Goal: Task Accomplishment & Management: Manage account settings

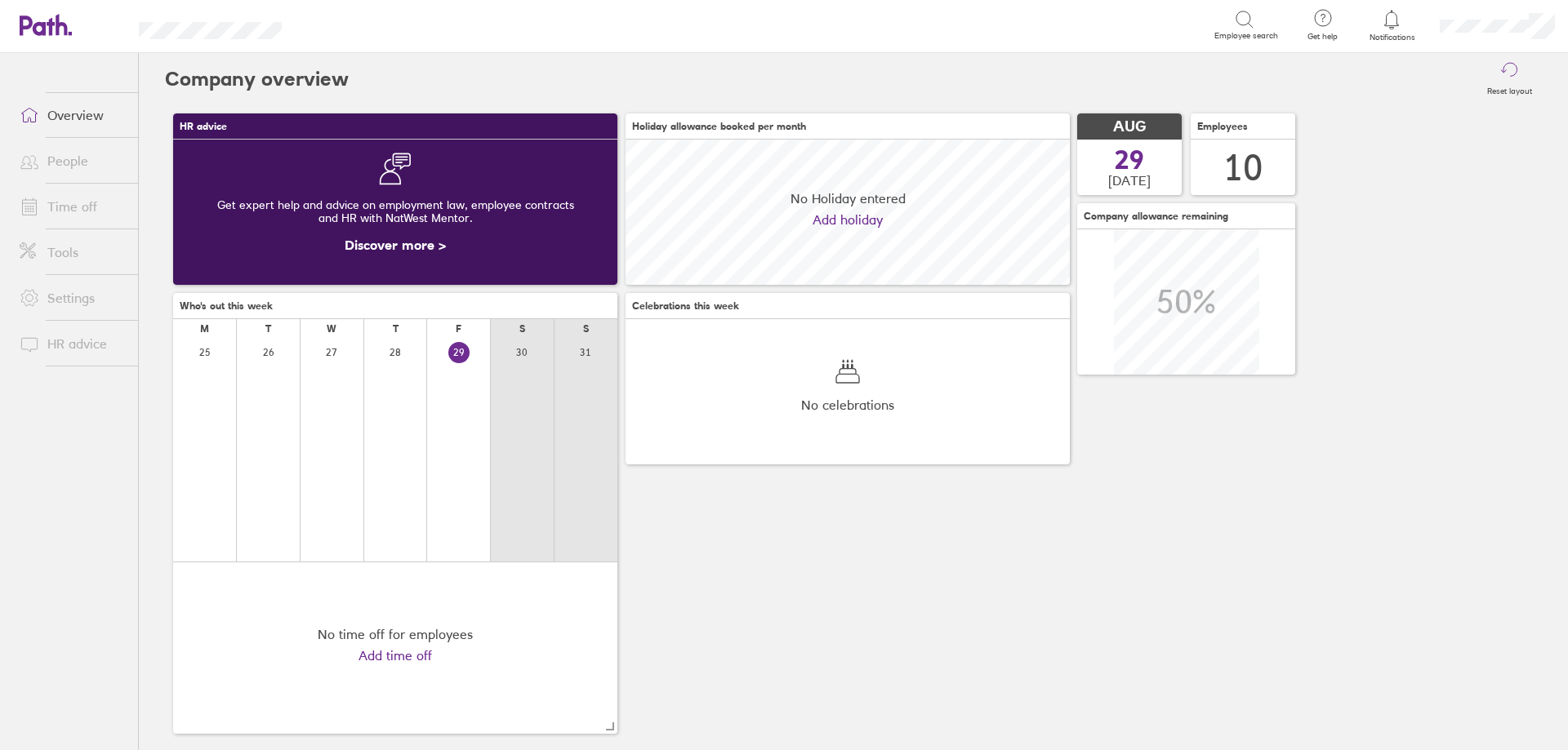
scroll to position [145, 444]
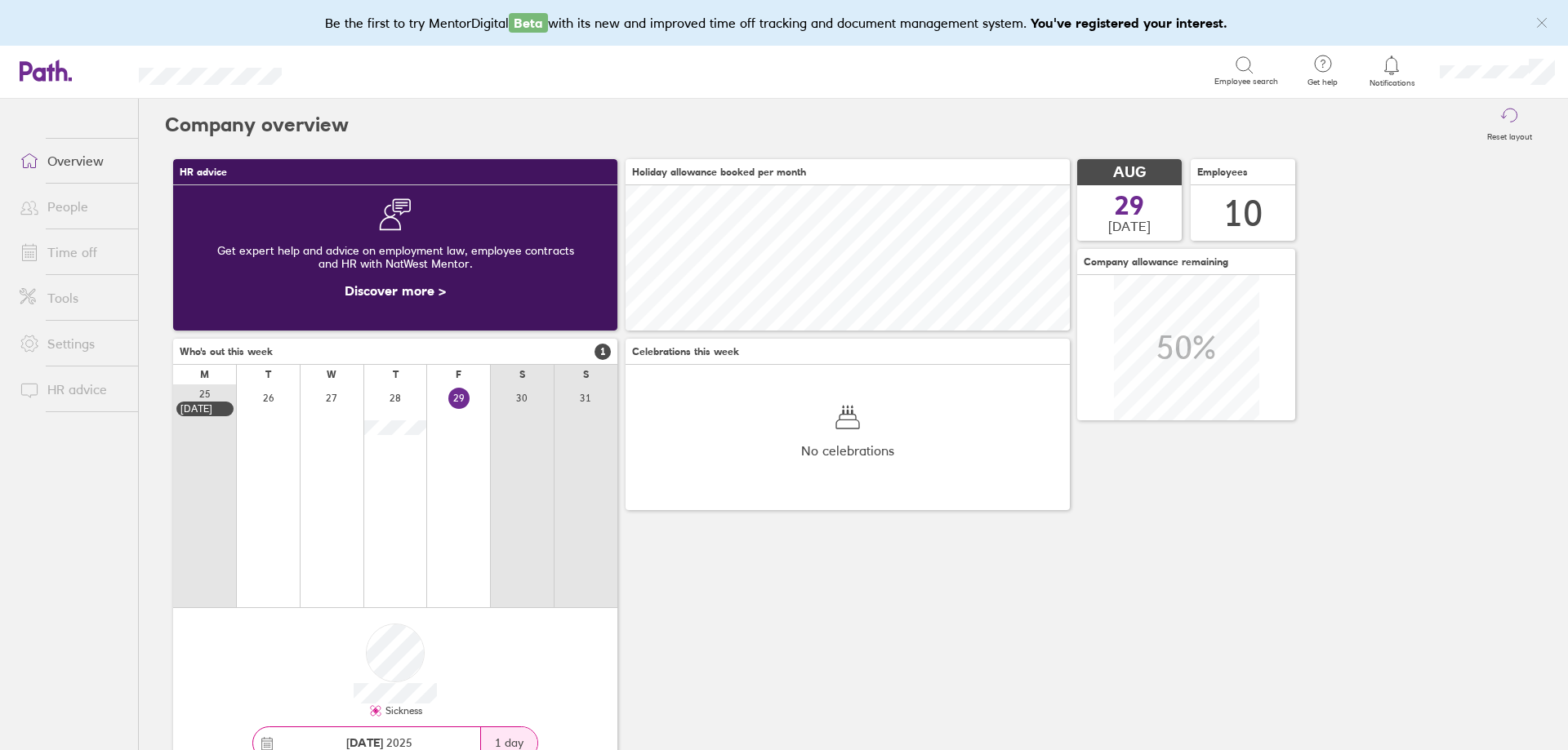
click at [63, 254] on link "Time off" at bounding box center [72, 252] width 132 height 33
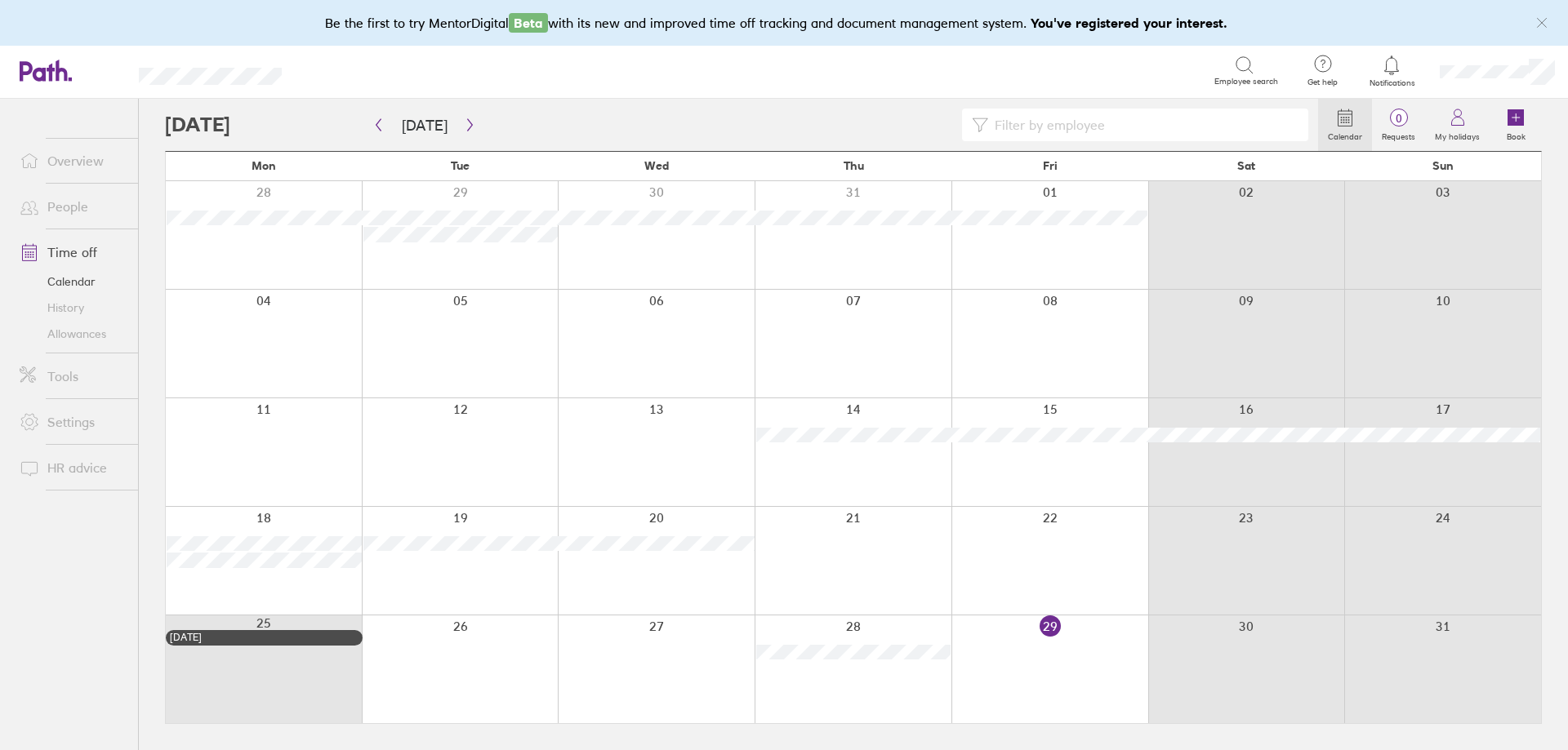
click at [1068, 683] on div at bounding box center [1050, 669] width 197 height 108
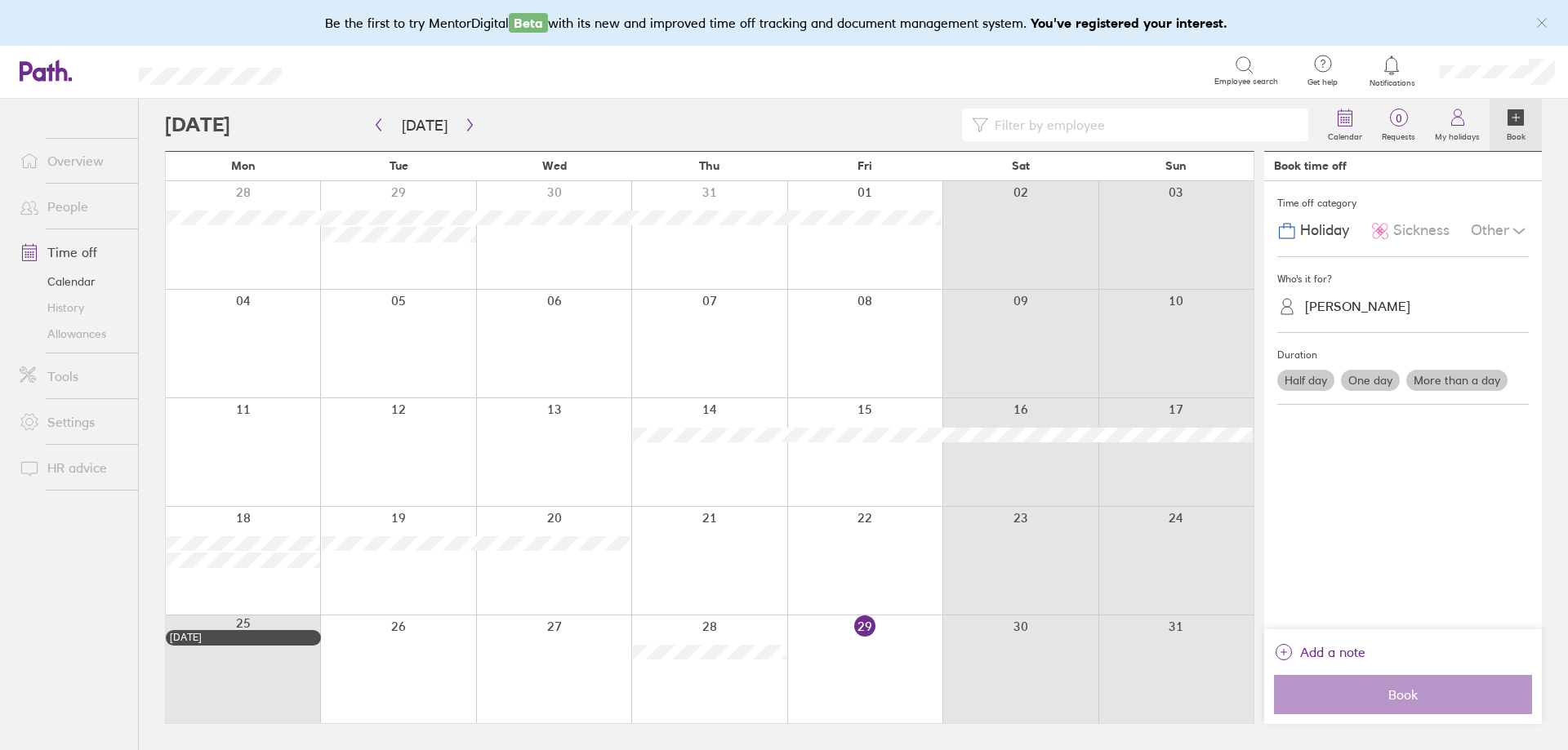
click at [1398, 238] on span "Sickness" at bounding box center [1422, 231] width 57 height 18
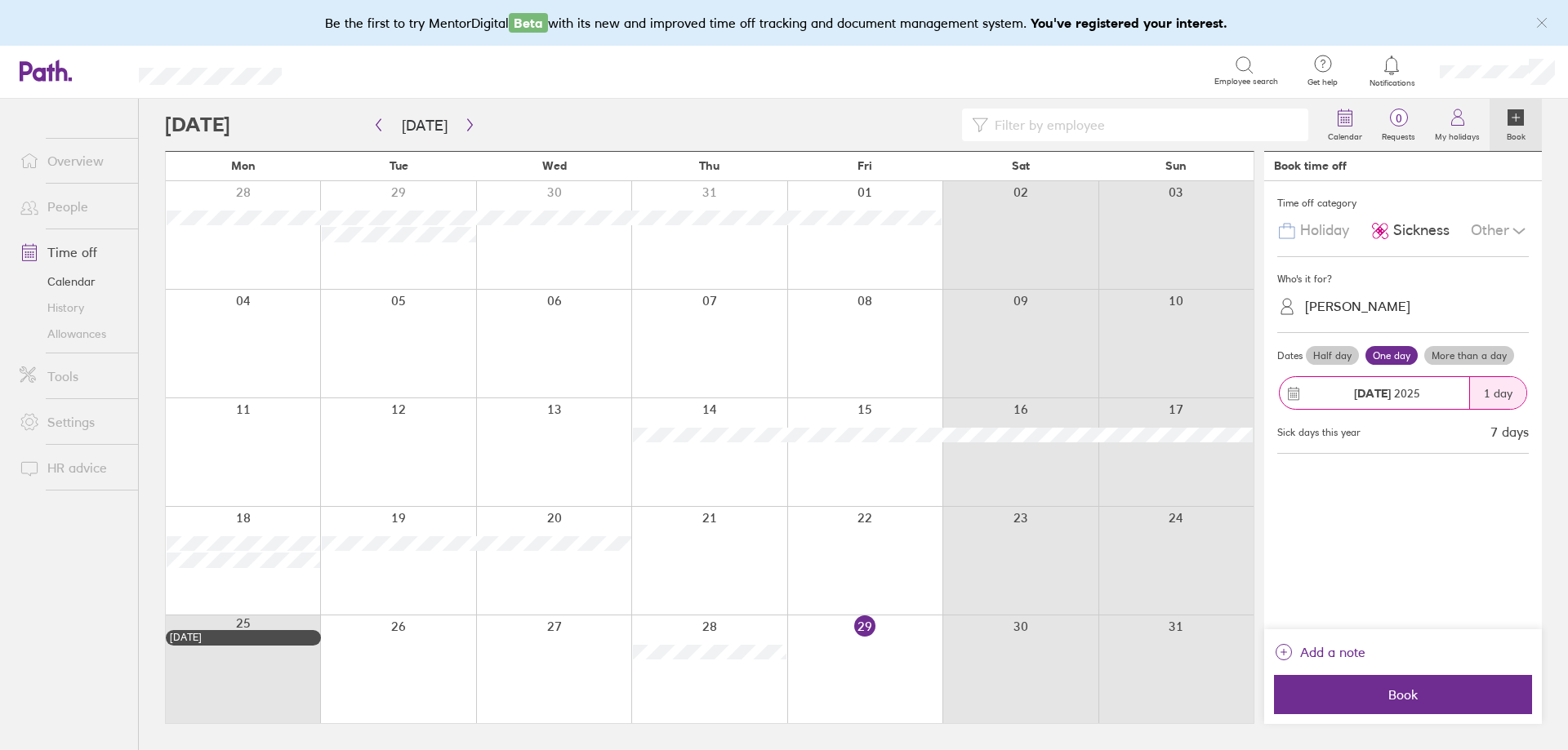
click at [1326, 305] on div "[PERSON_NAME]" at bounding box center [1358, 307] width 105 height 16
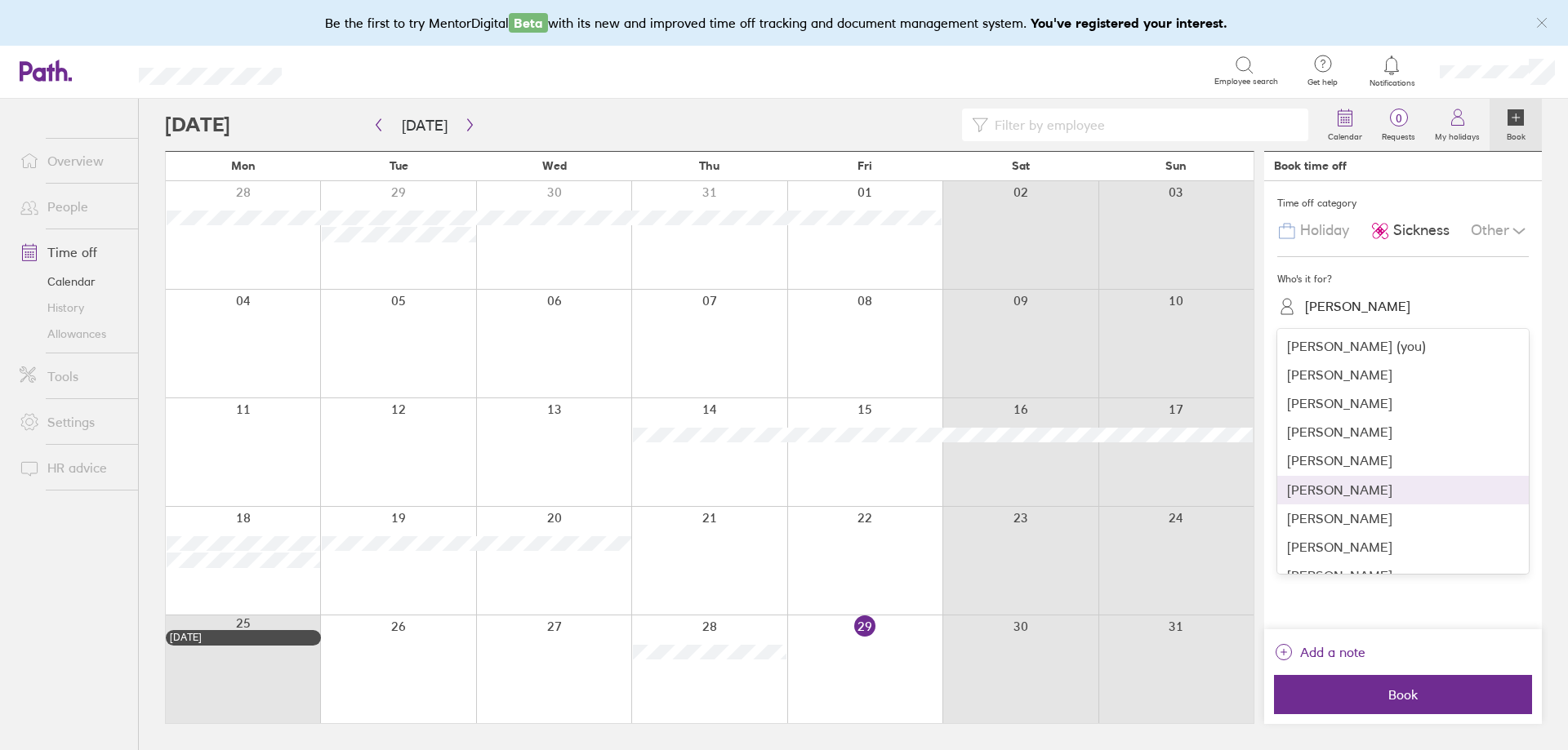
click at [1354, 492] on div "[PERSON_NAME]" at bounding box center [1403, 490] width 251 height 28
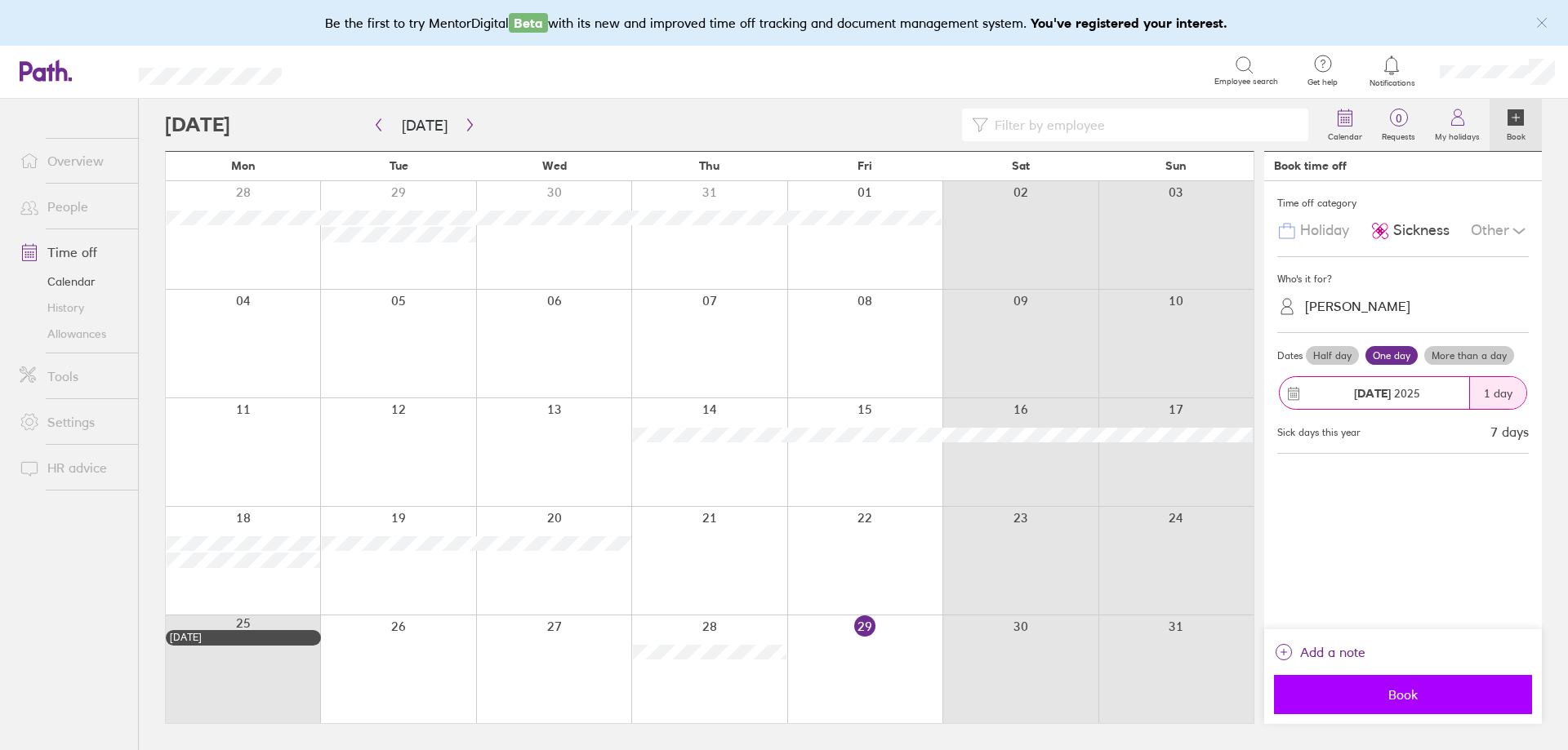
click at [1404, 697] on span "Book" at bounding box center [1402, 694] width 235 height 15
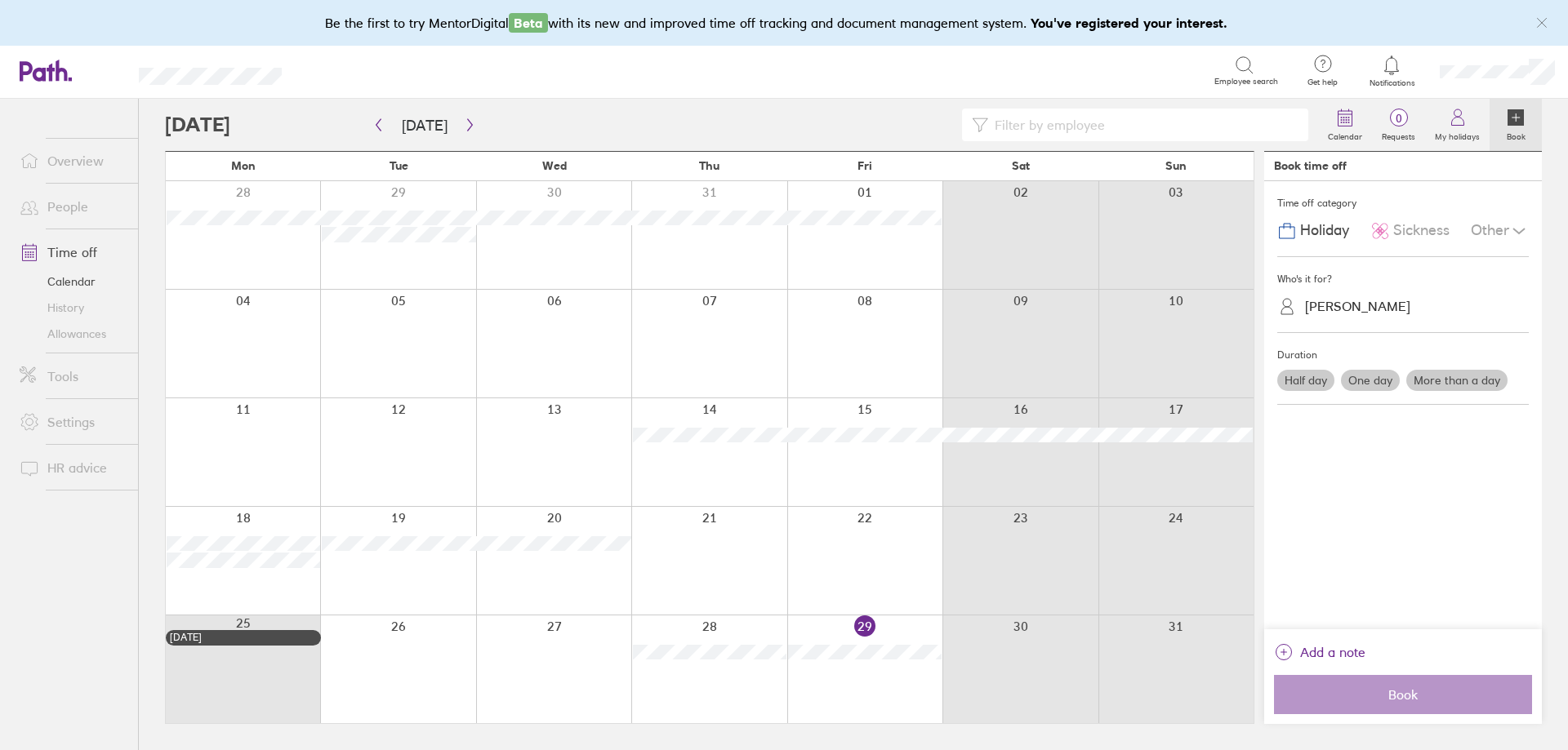
click at [68, 287] on link "Calendar" at bounding box center [72, 281] width 132 height 26
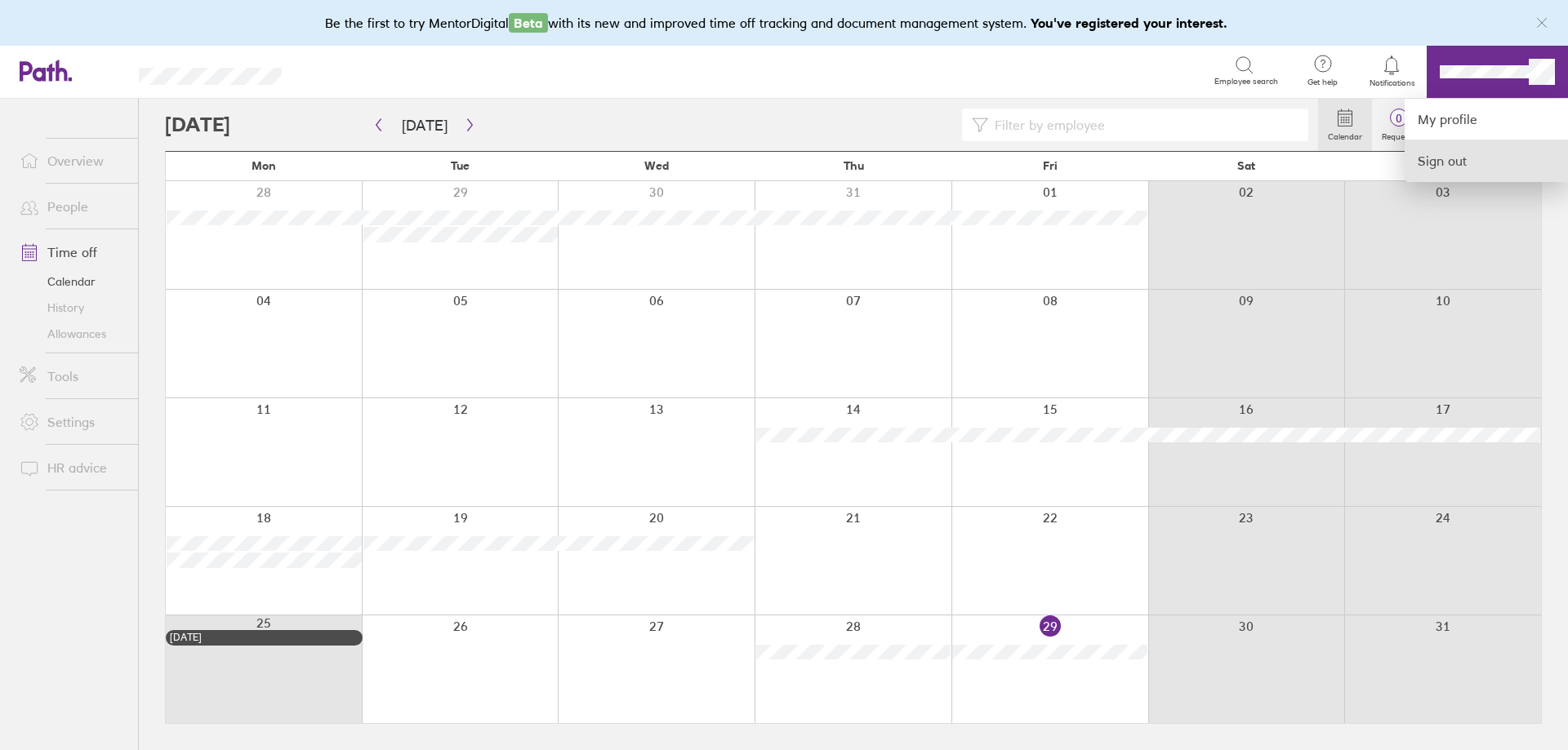
click at [1429, 168] on link "Sign out" at bounding box center [1486, 161] width 164 height 41
